Goal: Complete application form

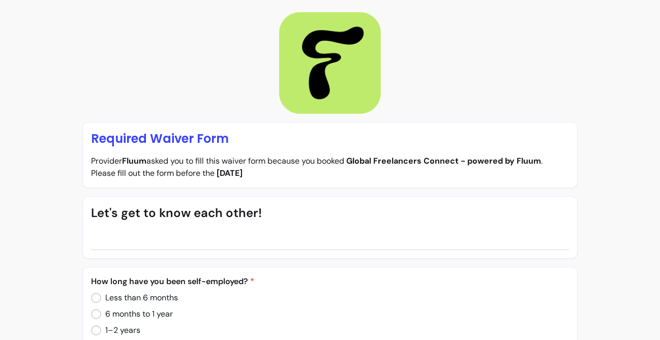
click at [200, 242] on div "Let's get to know each other!" at bounding box center [330, 227] width 496 height 63
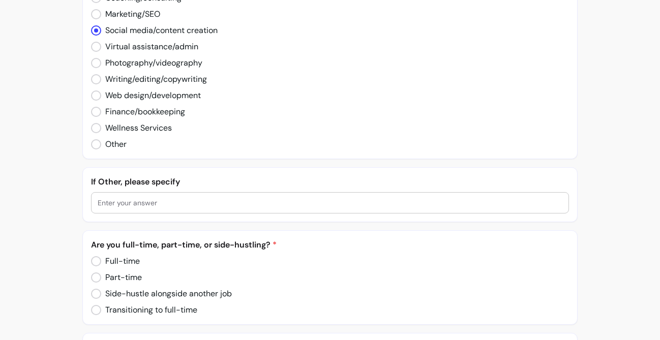
scroll to position [479, 0]
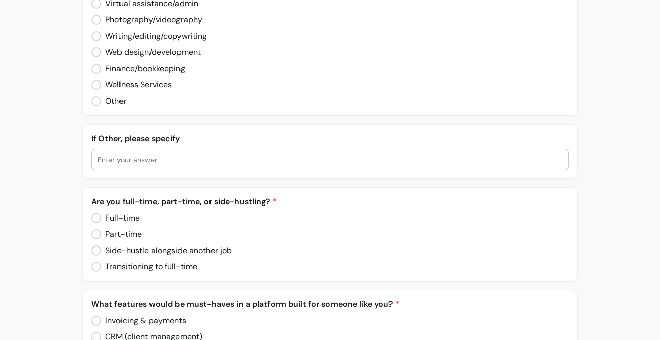
click at [141, 166] on div at bounding box center [330, 160] width 465 height 20
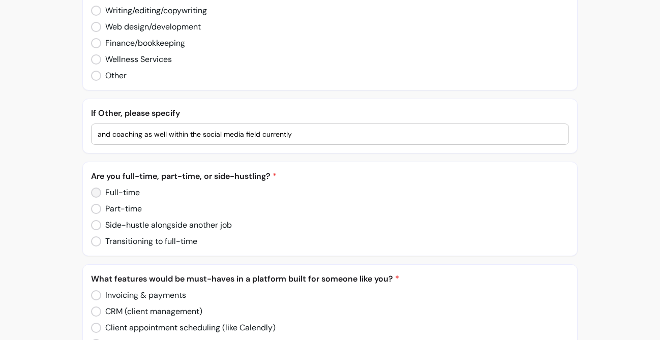
scroll to position [528, 0]
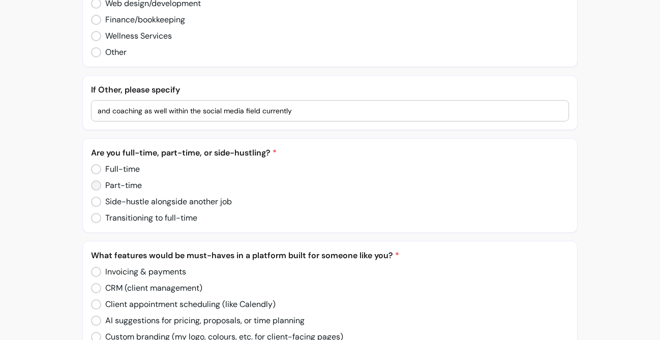
type input "and coaching as well within the social media field currently"
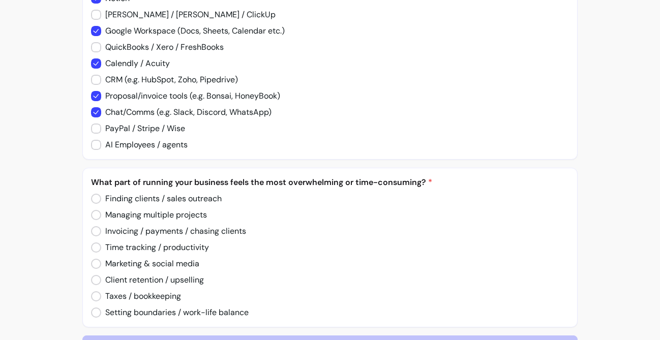
scroll to position [1014, 0]
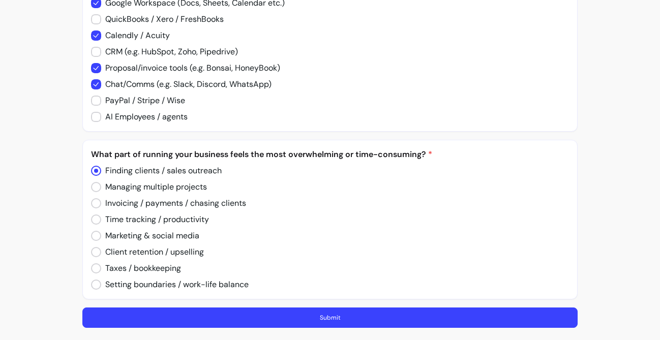
click at [313, 322] on button "Submit" at bounding box center [330, 318] width 496 height 20
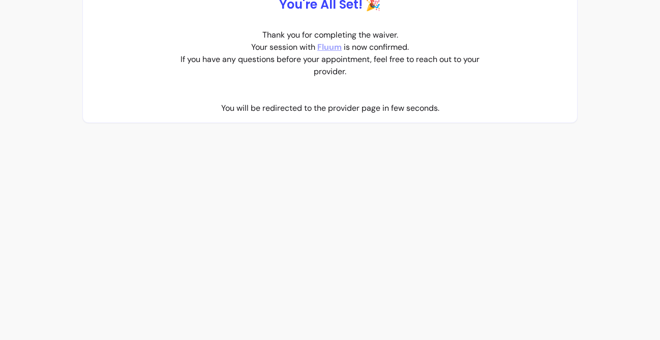
scroll to position [0, 0]
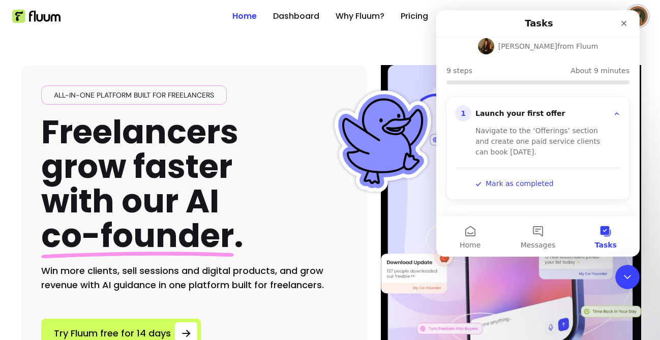
scroll to position [64, 0]
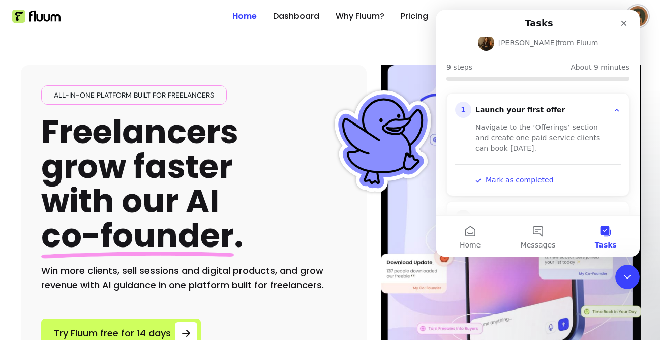
click at [506, 108] on div "Launch your first offer" at bounding box center [542, 110] width 133 height 10
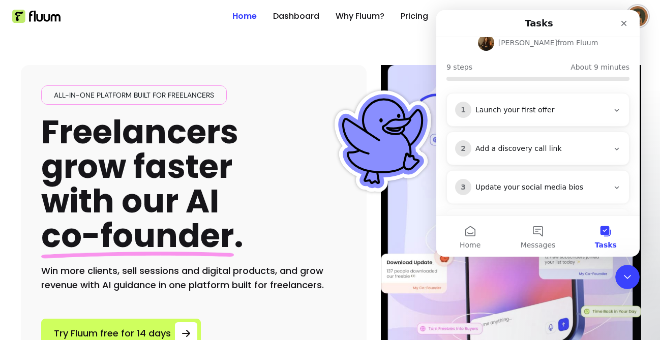
click at [506, 108] on div "Launch your first offer" at bounding box center [542, 110] width 133 height 10
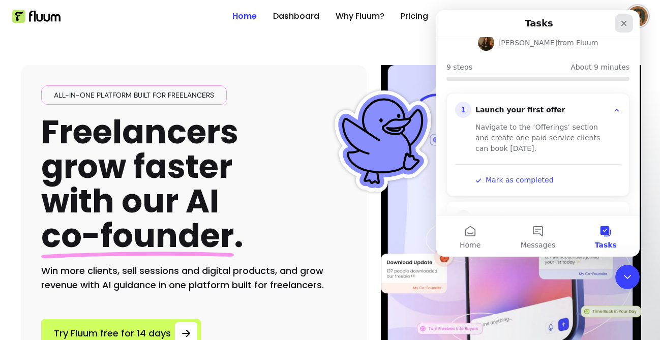
click at [624, 26] on icon "Close" at bounding box center [624, 23] width 8 height 8
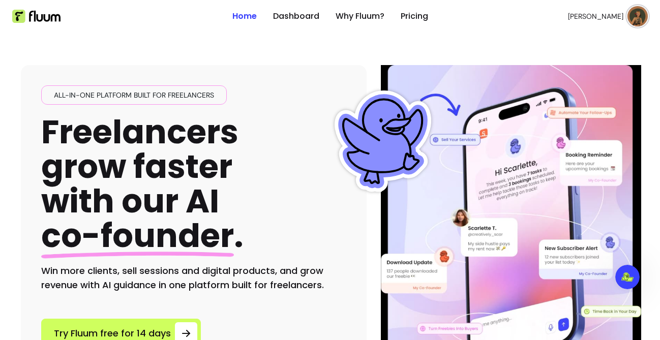
scroll to position [0, 0]
click at [625, 15] on button "[PERSON_NAME]" at bounding box center [608, 16] width 80 height 20
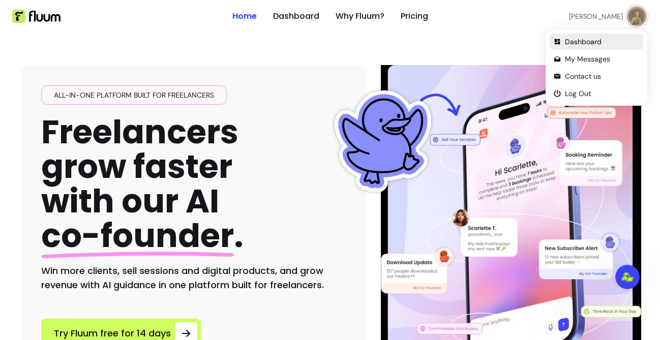
click at [597, 41] on span "Dashboard" at bounding box center [602, 42] width 74 height 10
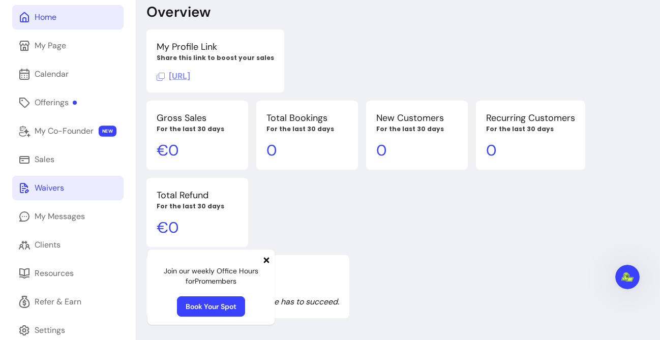
scroll to position [64, 0]
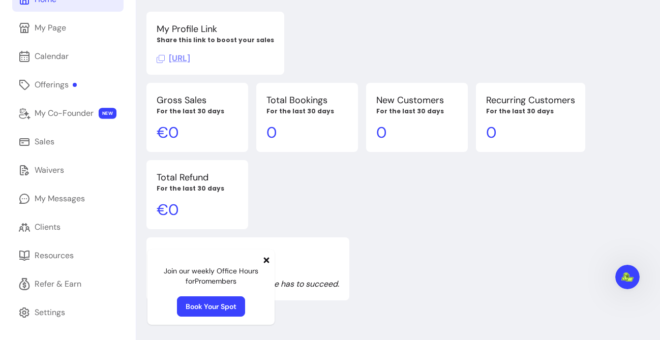
click at [264, 262] on icon at bounding box center [267, 260] width 8 height 8
